Goal: Information Seeking & Learning: Learn about a topic

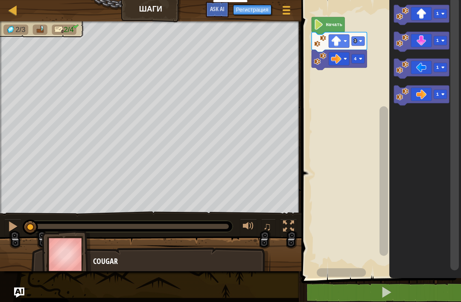
click at [66, 249] on img at bounding box center [67, 254] width 50 height 47
click at [76, 249] on img at bounding box center [67, 254] width 50 height 47
click at [19, 7] on link "Карта" at bounding box center [19, 11] width 4 height 12
select select "ru"
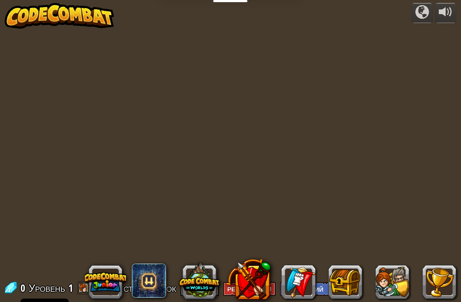
select select "ru"
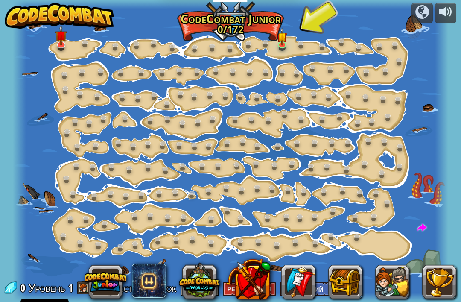
click at [81, 284] on span at bounding box center [83, 287] width 13 height 13
click at [79, 286] on span at bounding box center [83, 287] width 13 height 13
click at [82, 287] on span at bounding box center [83, 287] width 13 height 13
click at [28, 287] on div "Уровень 1" at bounding box center [50, 288] width 45 height 14
click at [8, 287] on span at bounding box center [10, 287] width 13 height 13
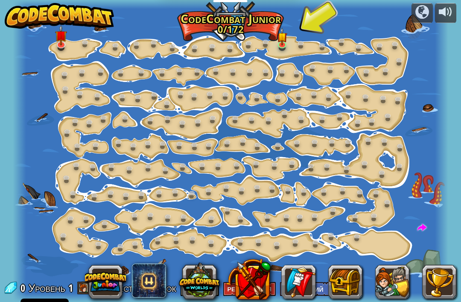
click at [388, 284] on button at bounding box center [392, 282] width 34 height 34
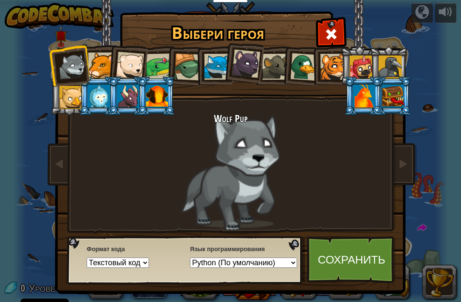
click at [398, 92] on div at bounding box center [393, 96] width 22 height 23
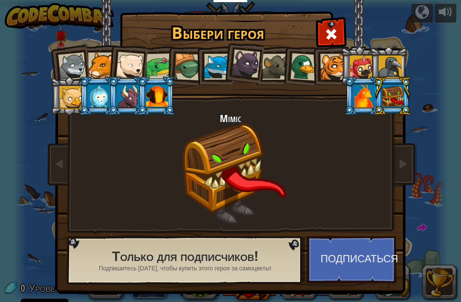
click at [363, 72] on div at bounding box center [361, 67] width 23 height 23
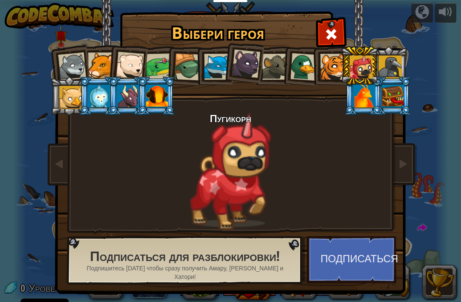
click at [147, 90] on div at bounding box center [157, 96] width 22 height 23
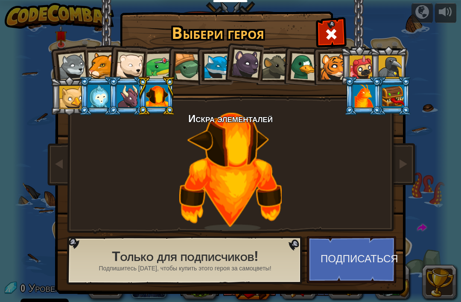
click at [156, 97] on div at bounding box center [157, 96] width 22 height 23
click at [213, 68] on div at bounding box center [217, 67] width 26 height 26
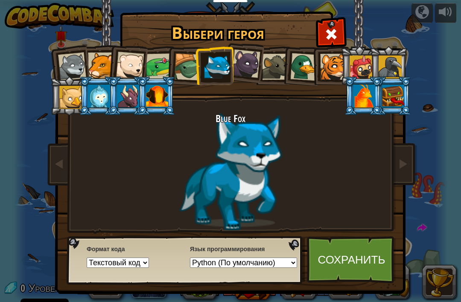
click at [306, 77] on div at bounding box center [304, 67] width 28 height 28
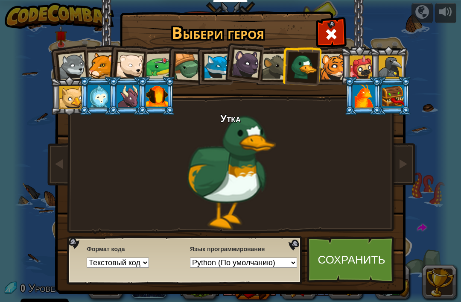
click at [339, 66] on div at bounding box center [333, 67] width 26 height 26
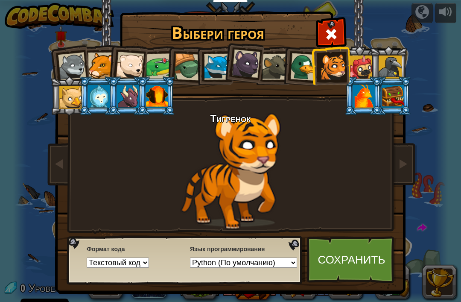
click at [352, 77] on div at bounding box center [361, 67] width 23 height 23
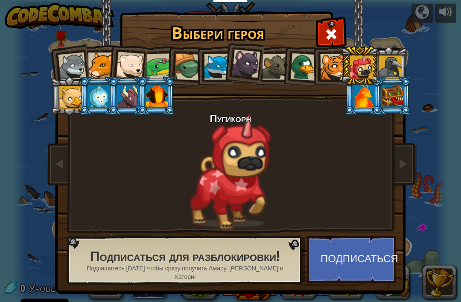
click at [371, 65] on div at bounding box center [361, 67] width 23 height 23
click at [339, 65] on div at bounding box center [333, 67] width 26 height 26
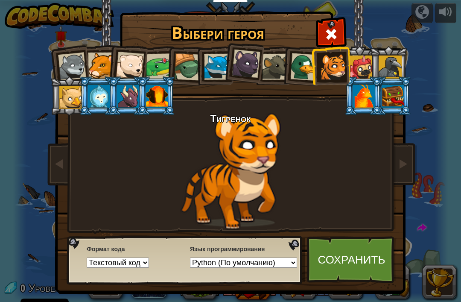
click at [339, 263] on link "Сохранить" at bounding box center [351, 259] width 89 height 47
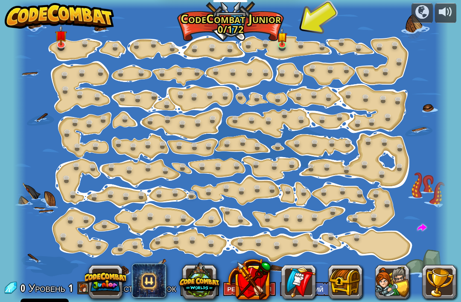
click at [434, 282] on button at bounding box center [439, 282] width 34 height 34
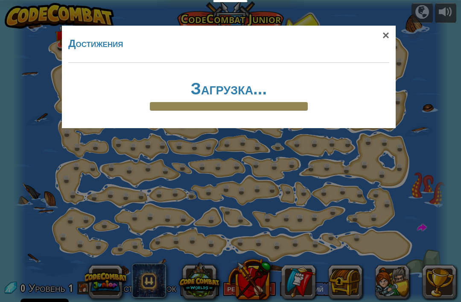
click at [384, 43] on div "×" at bounding box center [386, 35] width 20 height 25
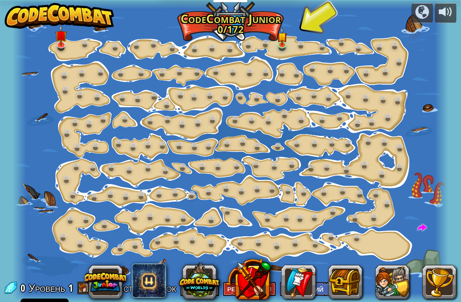
click at [374, 32] on div at bounding box center [230, 151] width 435 height 302
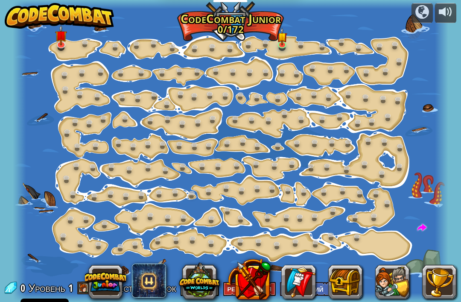
click at [421, 21] on button at bounding box center [422, 13] width 21 height 20
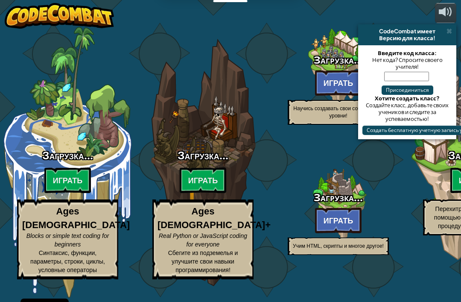
select select "ru"
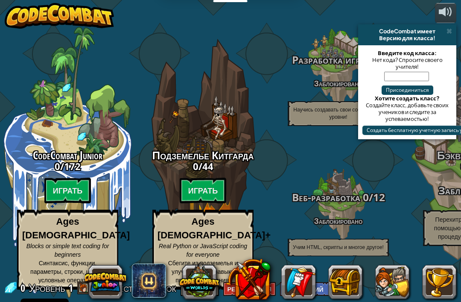
click at [394, 281] on button at bounding box center [392, 282] width 34 height 34
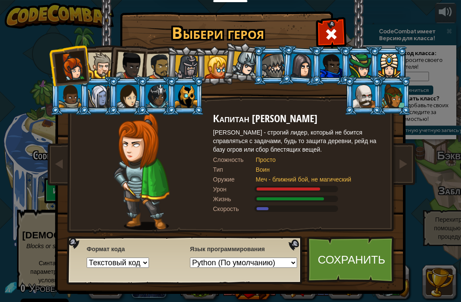
click at [79, 51] on li at bounding box center [69, 65] width 42 height 42
click at [113, 78] on li at bounding box center [127, 95] width 38 height 39
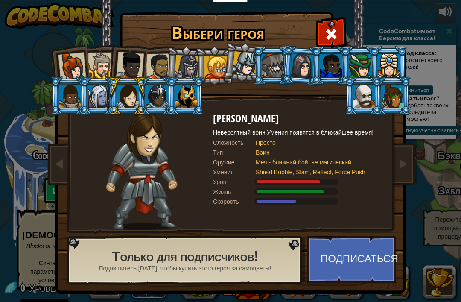
click at [79, 69] on div at bounding box center [72, 67] width 28 height 28
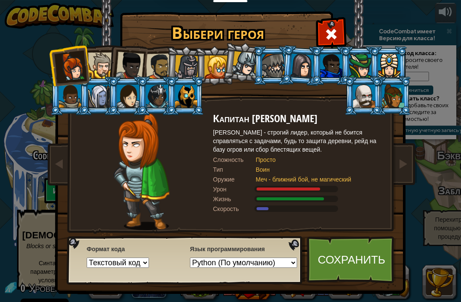
click at [106, 68] on div at bounding box center [101, 66] width 26 height 26
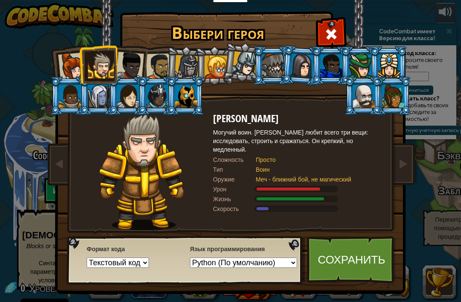
click at [128, 66] on div at bounding box center [130, 66] width 28 height 28
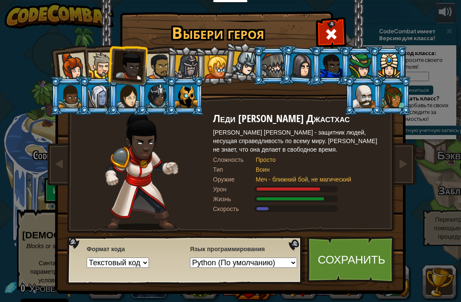
click at [153, 68] on div at bounding box center [159, 66] width 26 height 26
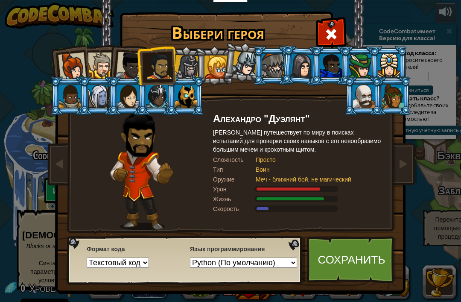
click at [161, 70] on div at bounding box center [159, 66] width 26 height 26
click at [116, 58] on li at bounding box center [127, 64] width 42 height 42
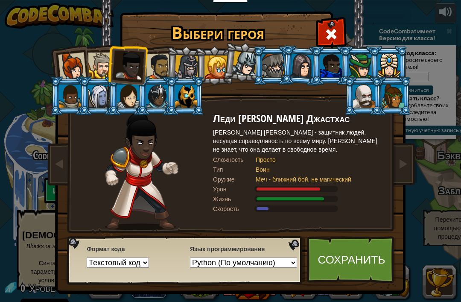
click at [128, 68] on div at bounding box center [130, 66] width 28 height 28
click at [162, 68] on div at bounding box center [159, 66] width 26 height 26
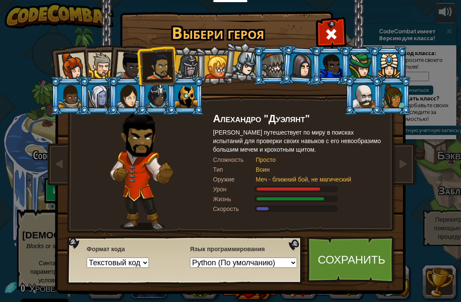
click at [278, 76] on div at bounding box center [273, 65] width 22 height 23
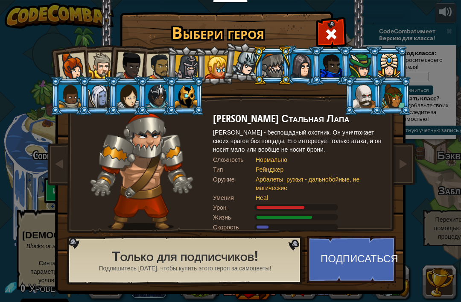
click at [227, 82] on li at bounding box center [214, 65] width 38 height 39
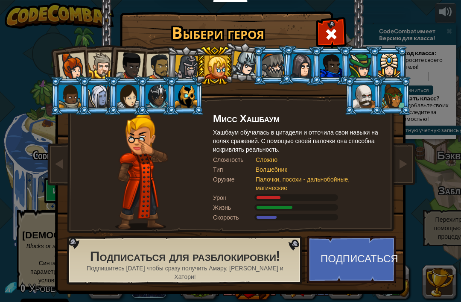
click at [249, 80] on li at bounding box center [243, 62] width 42 height 43
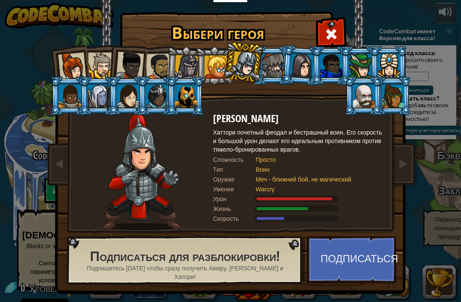
click at [213, 62] on div at bounding box center [216, 67] width 23 height 23
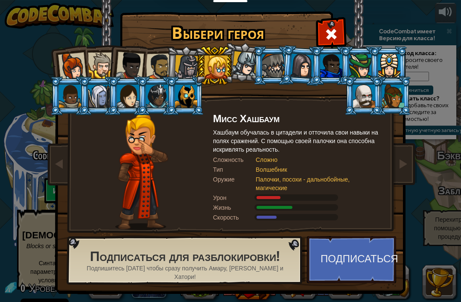
click at [72, 103] on div at bounding box center [70, 96] width 22 height 23
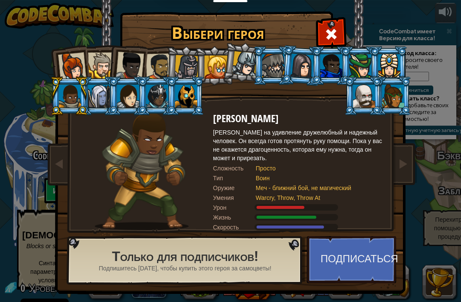
click at [98, 102] on div at bounding box center [99, 96] width 22 height 23
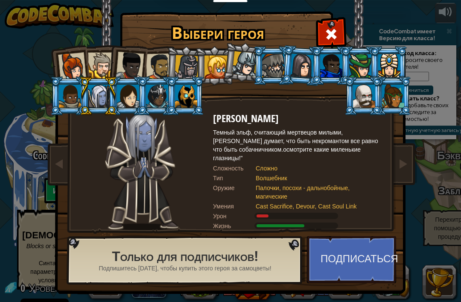
click at [193, 99] on div at bounding box center [186, 96] width 22 height 23
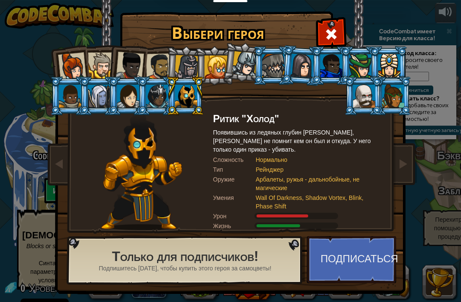
click at [375, 108] on div at bounding box center [364, 96] width 22 height 23
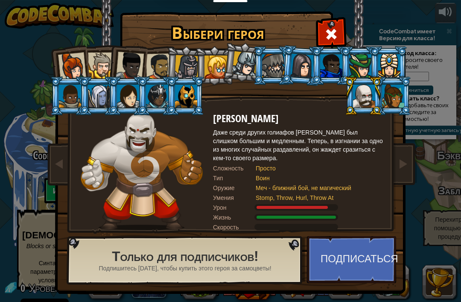
click at [390, 89] on div at bounding box center [393, 96] width 22 height 23
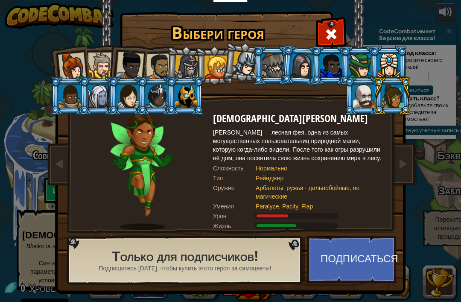
click at [399, 76] on div at bounding box center [389, 65] width 22 height 23
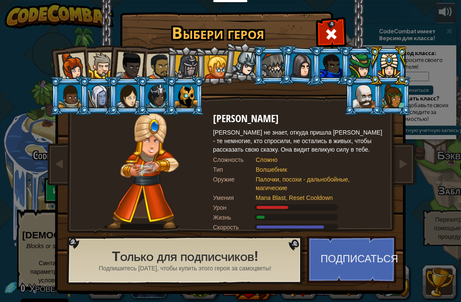
click at [382, 61] on div at bounding box center [389, 65] width 22 height 23
click at [360, 63] on div at bounding box center [360, 65] width 22 height 23
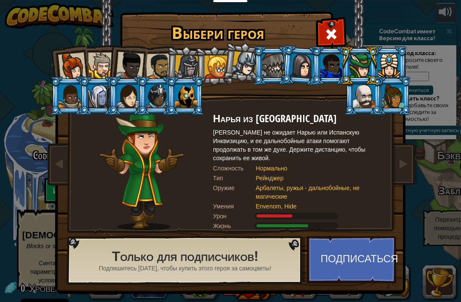
click at [337, 62] on div at bounding box center [331, 65] width 22 height 23
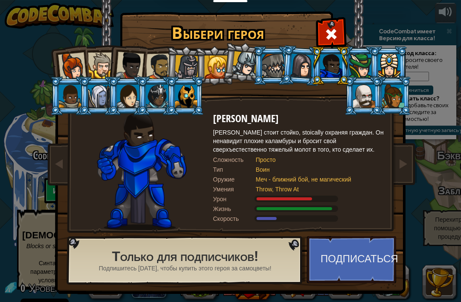
click at [301, 72] on div at bounding box center [302, 65] width 24 height 24
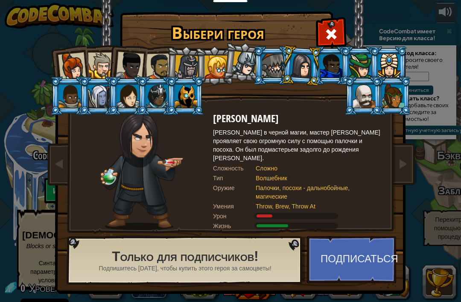
click at [258, 64] on li at bounding box center [272, 65] width 38 height 39
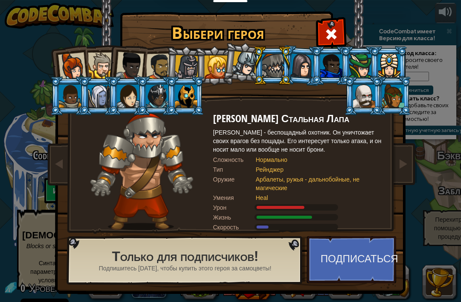
click at [275, 70] on div at bounding box center [273, 65] width 22 height 23
click at [233, 68] on div at bounding box center [244, 63] width 25 height 25
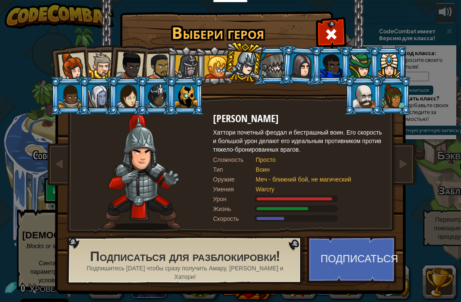
click at [238, 73] on div at bounding box center [244, 63] width 25 height 25
click at [214, 71] on div at bounding box center [216, 67] width 23 height 23
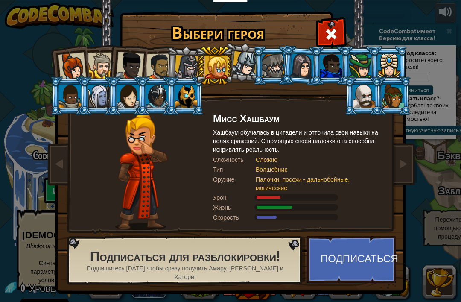
click at [192, 99] on div at bounding box center [186, 96] width 22 height 23
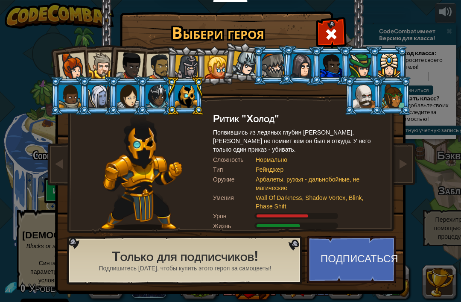
click at [190, 100] on div at bounding box center [186, 96] width 22 height 23
click at [187, 69] on div at bounding box center [187, 67] width 24 height 24
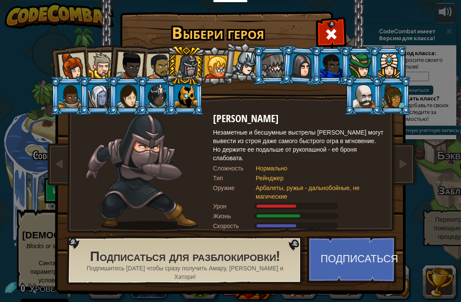
click at [153, 102] on div at bounding box center [157, 96] width 22 height 23
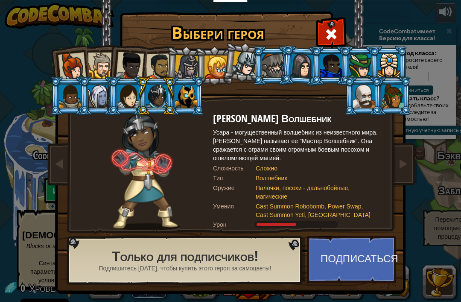
click at [156, 66] on div at bounding box center [159, 66] width 26 height 26
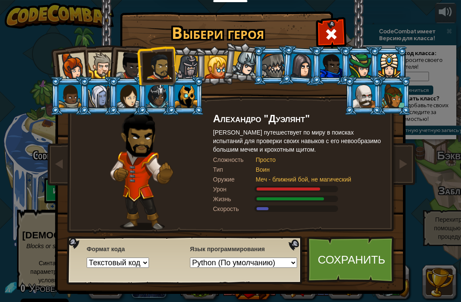
click at [132, 105] on div at bounding box center [128, 96] width 22 height 23
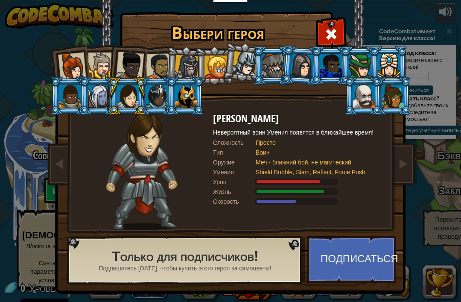
click at [124, 99] on div at bounding box center [128, 96] width 22 height 23
click at [133, 62] on div at bounding box center [130, 66] width 28 height 28
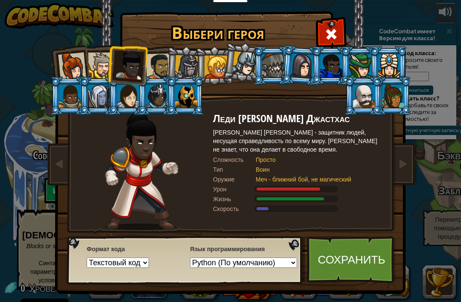
click at [97, 107] on div at bounding box center [99, 96] width 22 height 23
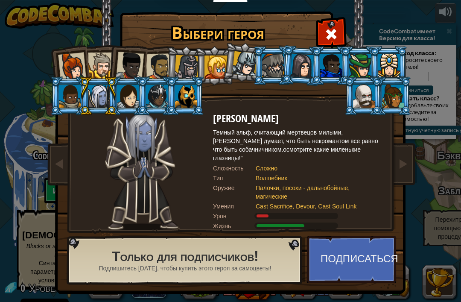
click at [95, 102] on div at bounding box center [99, 96] width 22 height 23
click at [97, 64] on div at bounding box center [101, 66] width 26 height 26
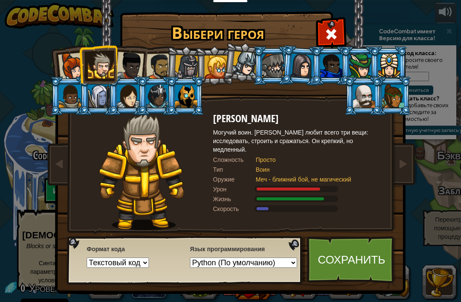
click at [69, 98] on div at bounding box center [70, 96] width 22 height 23
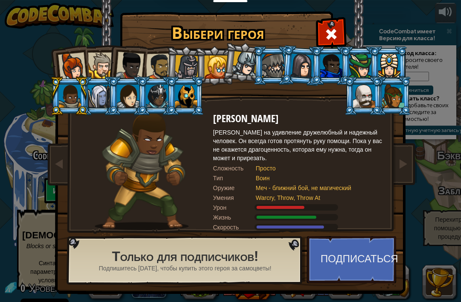
click at [67, 62] on div at bounding box center [72, 67] width 28 height 28
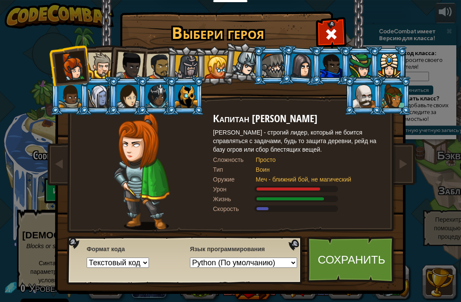
click at [74, 93] on div at bounding box center [70, 96] width 22 height 23
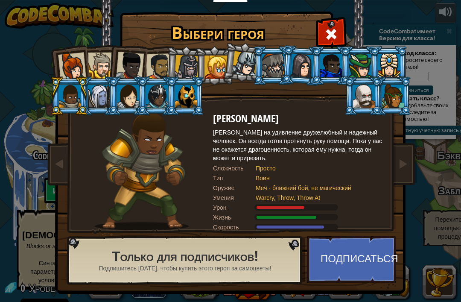
click at [67, 104] on div at bounding box center [70, 96] width 22 height 23
click at [108, 64] on div at bounding box center [101, 66] width 26 height 26
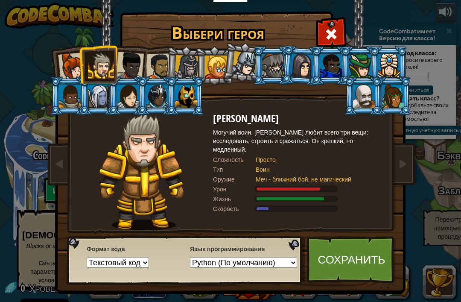
click at [373, 248] on link "Сохранить" at bounding box center [351, 259] width 89 height 47
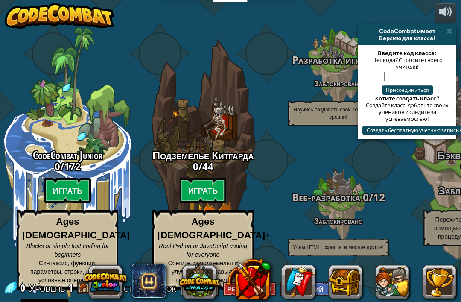
click at [451, 21] on button at bounding box center [445, 13] width 21 height 20
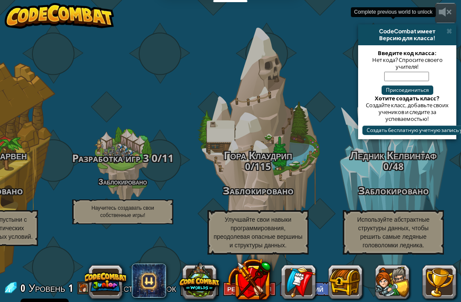
click at [457, 30] on div "Ледник Келвинтаф 0 / 48 Заблокировано Используйте абстрактные структуры данных,…" at bounding box center [393, 162] width 135 height 271
click at [448, 30] on span at bounding box center [450, 31] width 6 height 7
